Goal: Navigation & Orientation: Go to known website

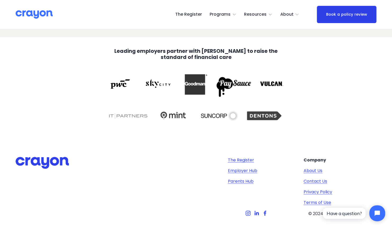
scroll to position [968, 0]
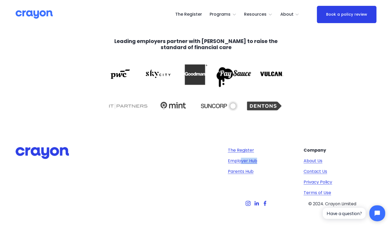
drag, startPoint x: 246, startPoint y: 164, endPoint x: 241, endPoint y: 160, distance: 5.7
click at [241, 160] on div "The Register Employer Hub Parents Hub" at bounding box center [264, 161] width 73 height 28
click at [241, 160] on link "Employer Hub" at bounding box center [242, 160] width 29 height 6
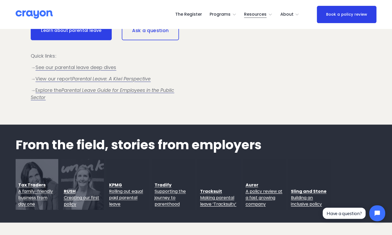
scroll to position [505, 0]
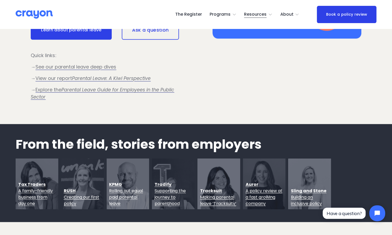
click at [188, 15] on link "The Register" at bounding box center [188, 14] width 27 height 8
